Goal: Task Accomplishment & Management: Use online tool/utility

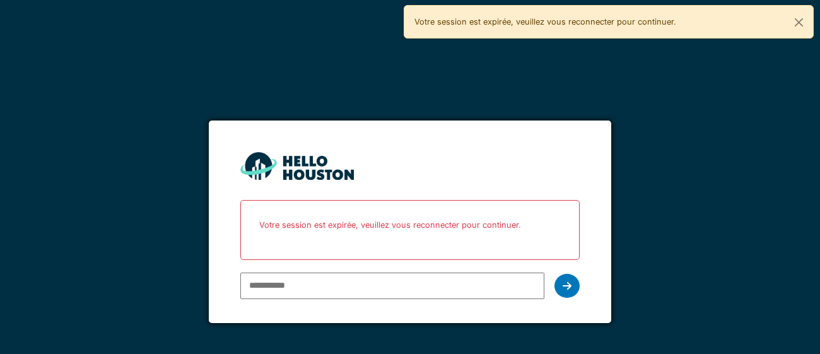
click at [320, 288] on input "email" at bounding box center [391, 285] width 303 height 26
type input "**********"
click at [571, 289] on div at bounding box center [566, 286] width 25 height 24
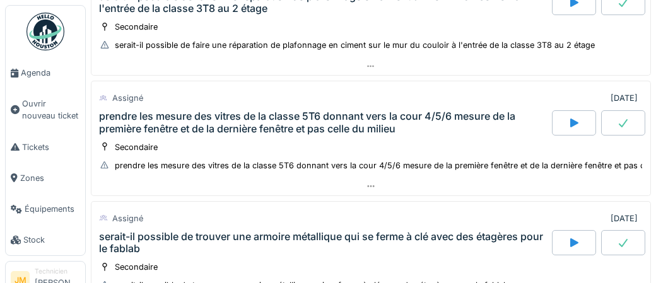
scroll to position [144, 0]
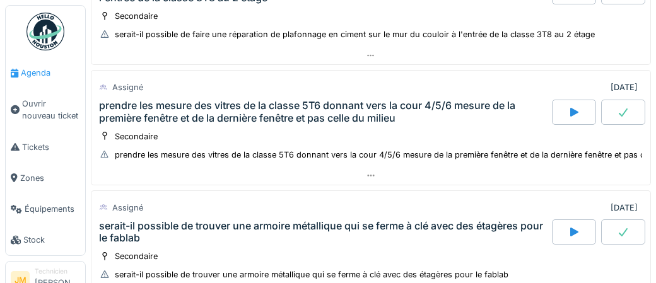
click at [38, 73] on span "Agenda" at bounding box center [50, 73] width 59 height 12
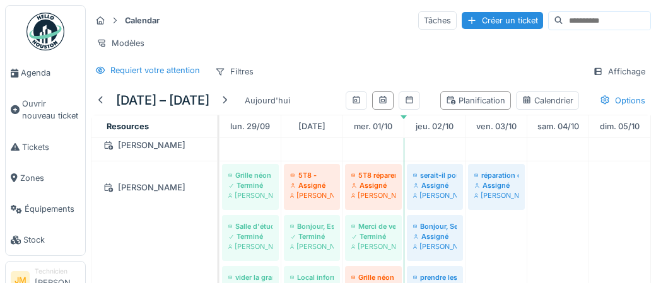
scroll to position [255, 0]
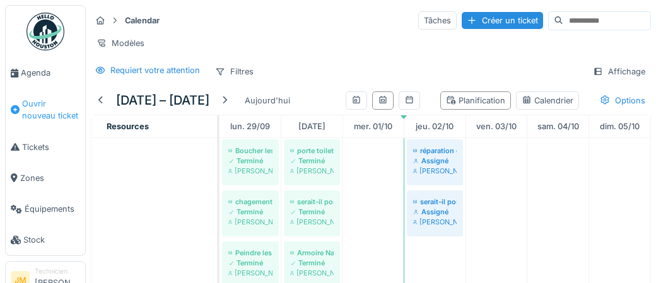
click at [34, 105] on span "Ouvrir nouveau ticket" at bounding box center [51, 110] width 58 height 24
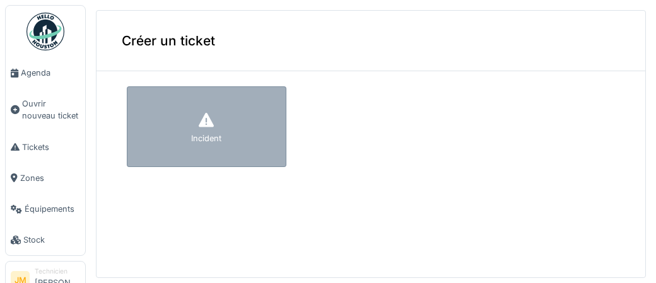
click at [204, 125] on icon at bounding box center [206, 120] width 15 height 15
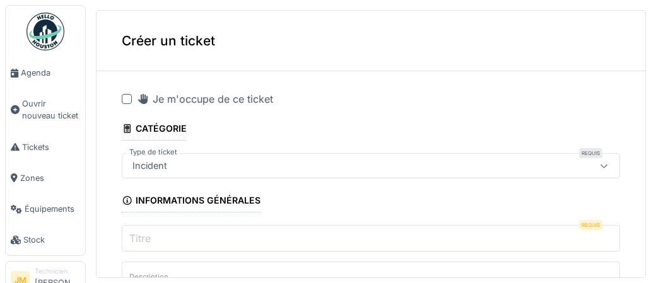
click at [124, 98] on div at bounding box center [127, 99] width 10 height 10
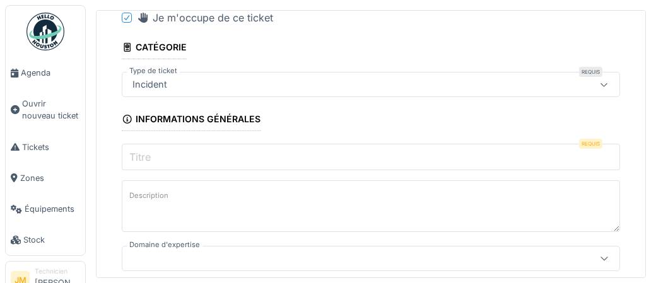
scroll to position [84, 0]
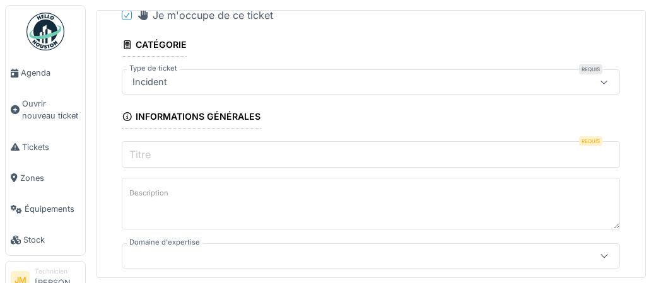
click at [152, 153] on label "Titre" at bounding box center [140, 154] width 26 height 15
click at [152, 153] on input "Titre" at bounding box center [371, 154] width 498 height 26
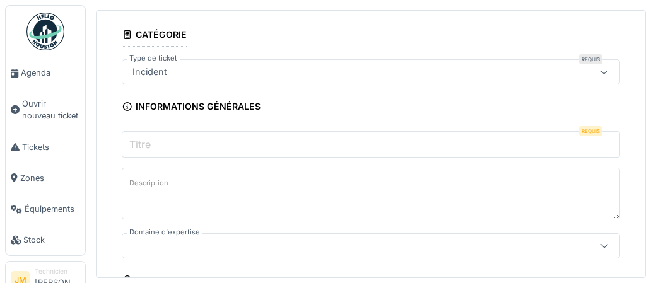
scroll to position [95, 0]
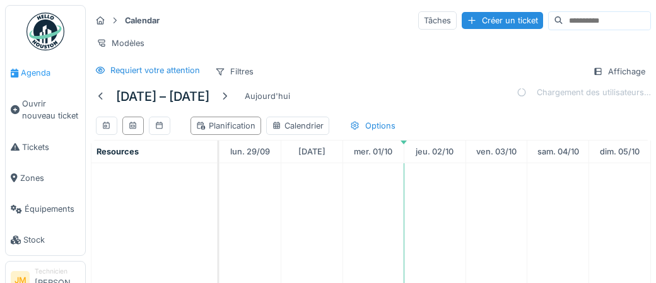
click at [30, 74] on span "Agenda" at bounding box center [50, 73] width 59 height 12
